Goal: Find specific page/section: Find specific page/section

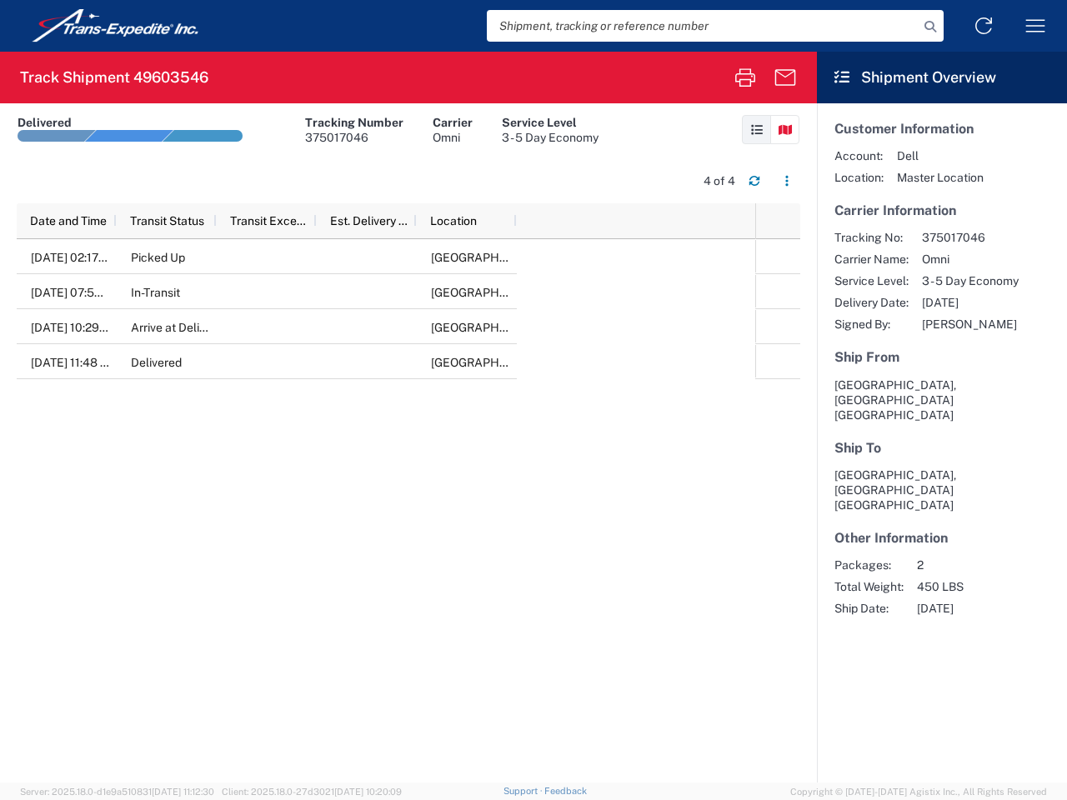
click at [703, 26] on input "search" at bounding box center [703, 26] width 432 height 32
click at [930, 27] on icon at bounding box center [930, 26] width 23 height 23
click at [984, 26] on icon at bounding box center [983, 26] width 27 height 27
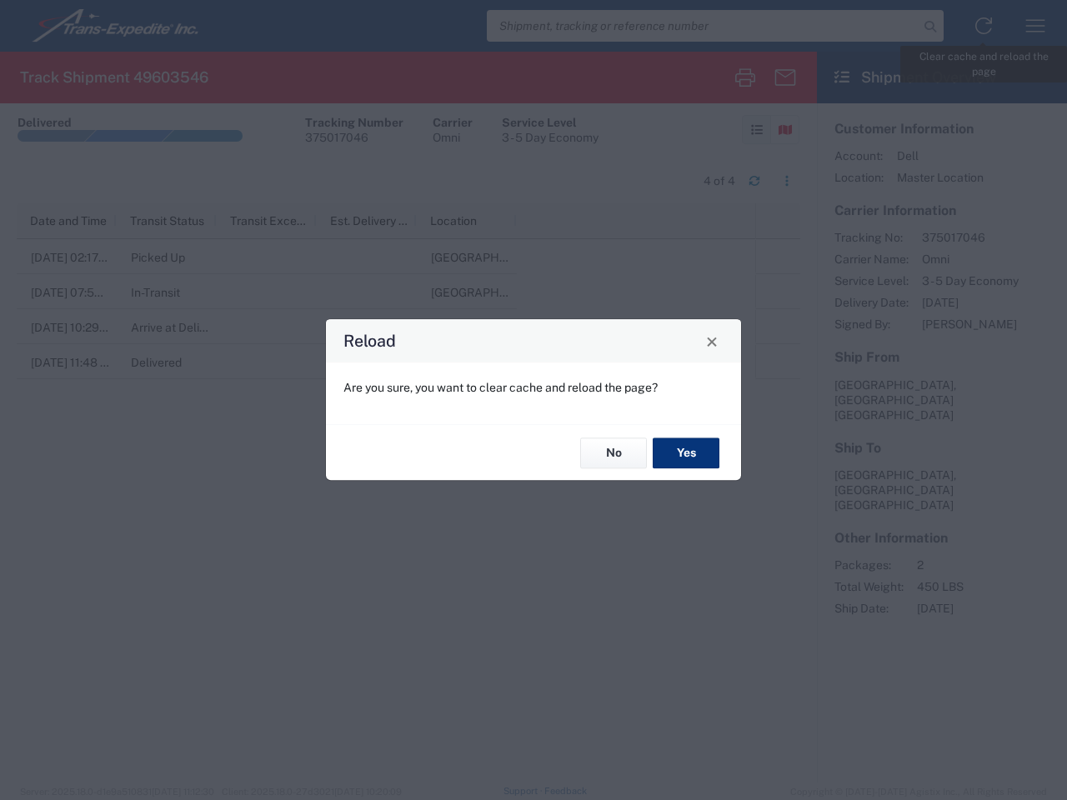
click at [1035, 26] on div "Reload Are you sure, you want to clear cache and reload the page? No Yes" at bounding box center [533, 400] width 1067 height 800
click at [745, 78] on div "Reload Are you sure, you want to clear cache and reload the page? No Yes" at bounding box center [533, 400] width 1067 height 800
click at [785, 78] on div "Reload Are you sure, you want to clear cache and reload the page? No Yes" at bounding box center [533, 400] width 1067 height 800
click at [756, 129] on div "Reload Are you sure, you want to clear cache and reload the page? No Yes" at bounding box center [533, 400] width 1067 height 800
click at [784, 129] on div "Reload Are you sure, you want to clear cache and reload the page? No Yes" at bounding box center [533, 400] width 1067 height 800
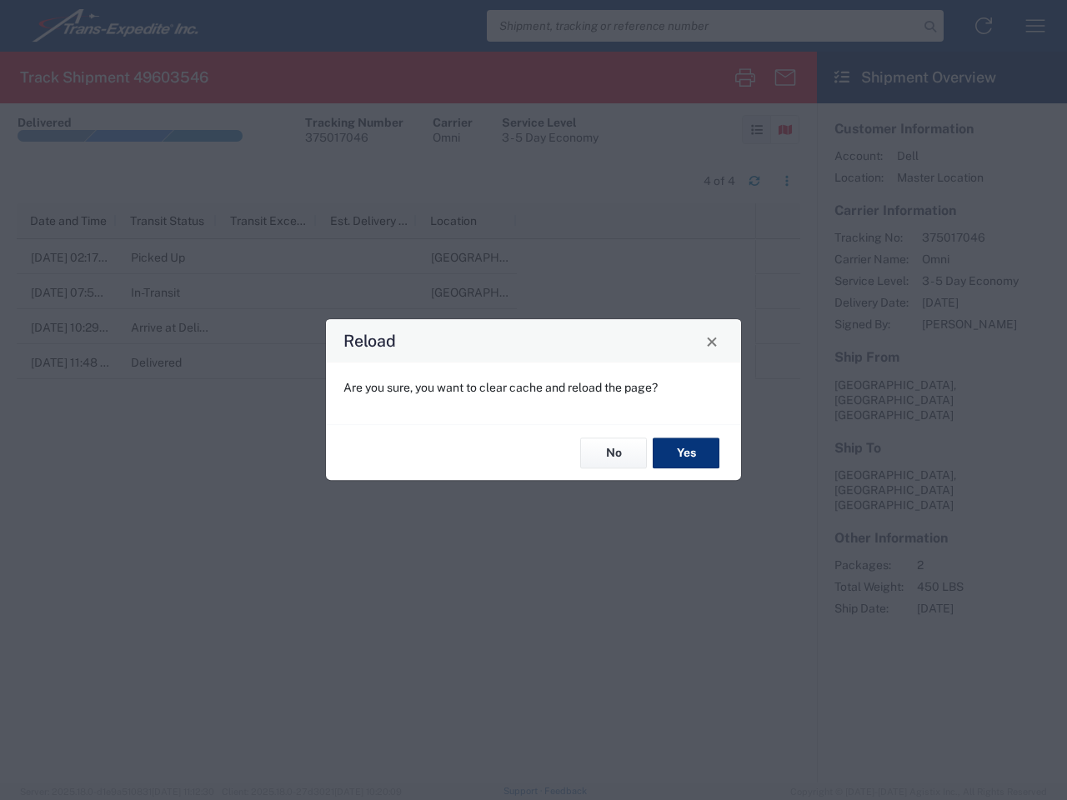
click at [754, 181] on div "Reload Are you sure, you want to clear cache and reload the page? No Yes" at bounding box center [533, 400] width 1067 height 800
click at [787, 181] on div "Reload Are you sure, you want to clear cache and reload the page? No Yes" at bounding box center [533, 400] width 1067 height 800
